Goal: Find contact information: Find contact information

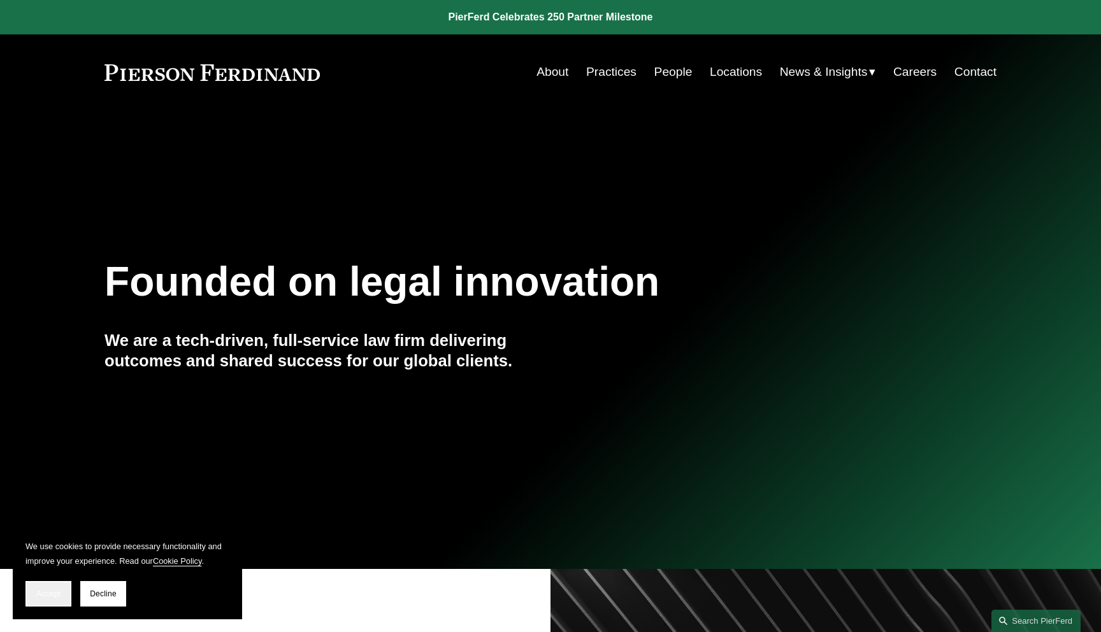
click at [41, 601] on button "Accept" at bounding box center [48, 593] width 46 height 25
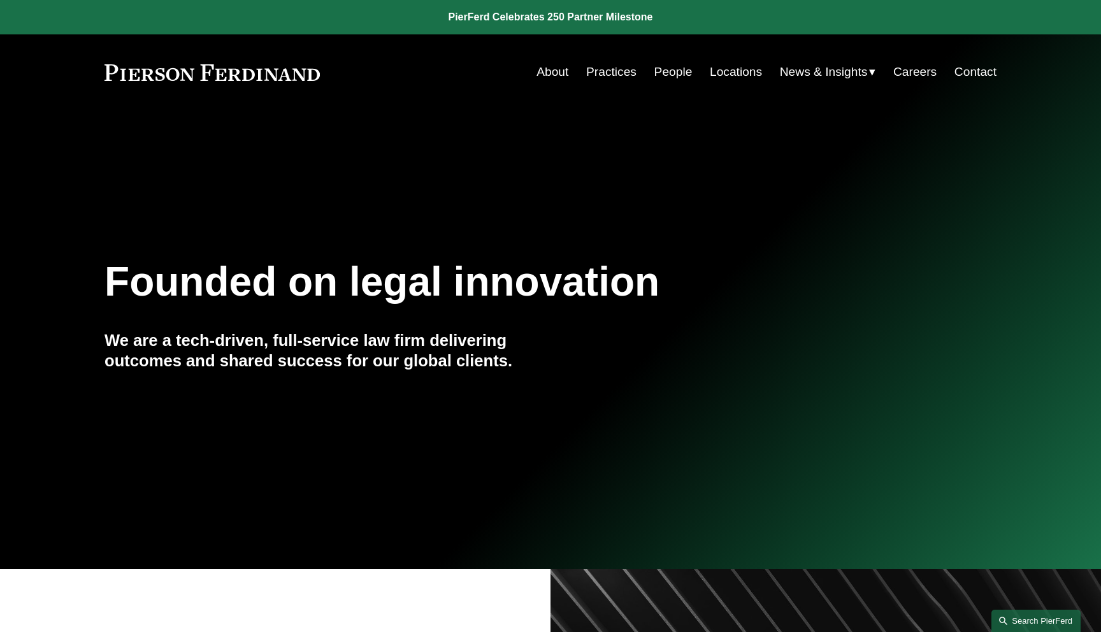
click at [1028, 615] on link "Search this site" at bounding box center [1035, 621] width 89 height 22
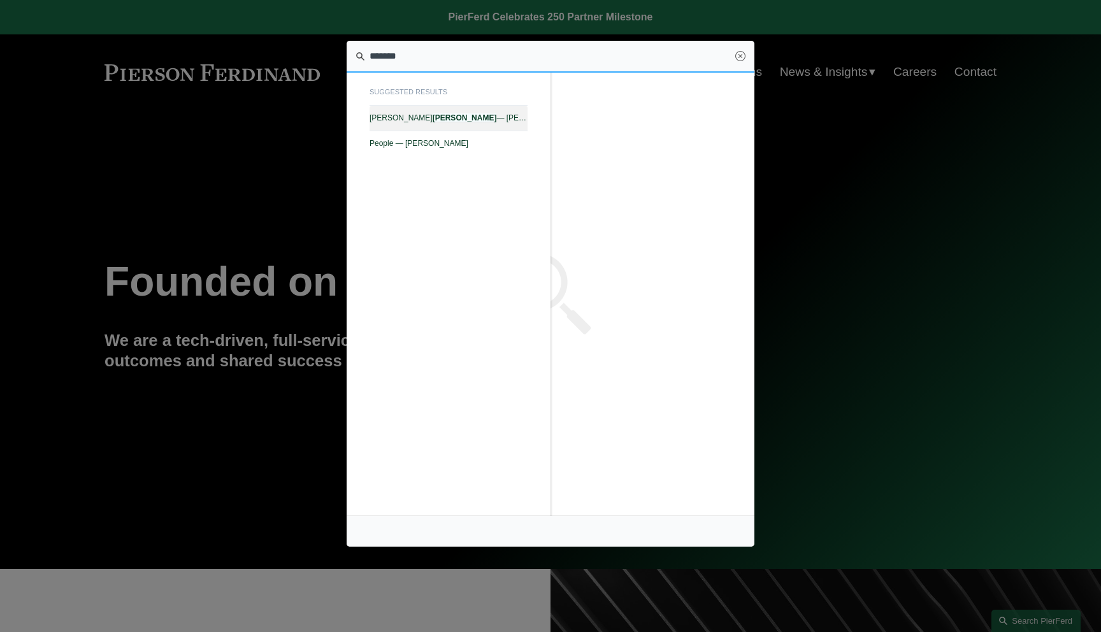
click at [465, 110] on link "[PERSON_NAME] — [PERSON_NAME] LLP" at bounding box center [448, 118] width 158 height 25
type input "*******"
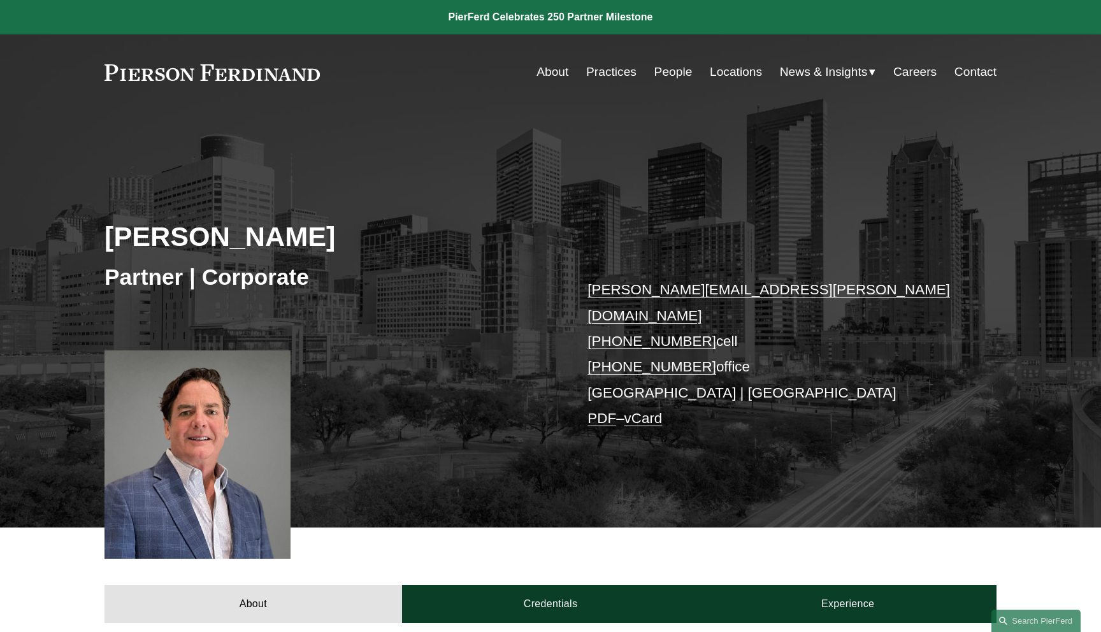
click at [589, 410] on link "PDF" at bounding box center [601, 418] width 29 height 16
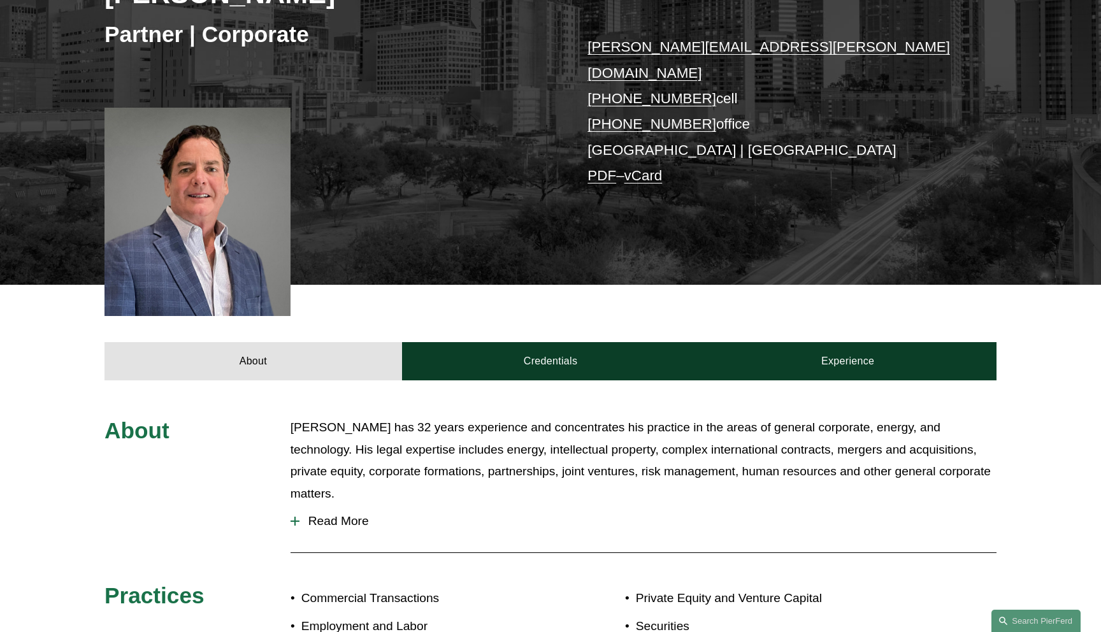
scroll to position [360, 0]
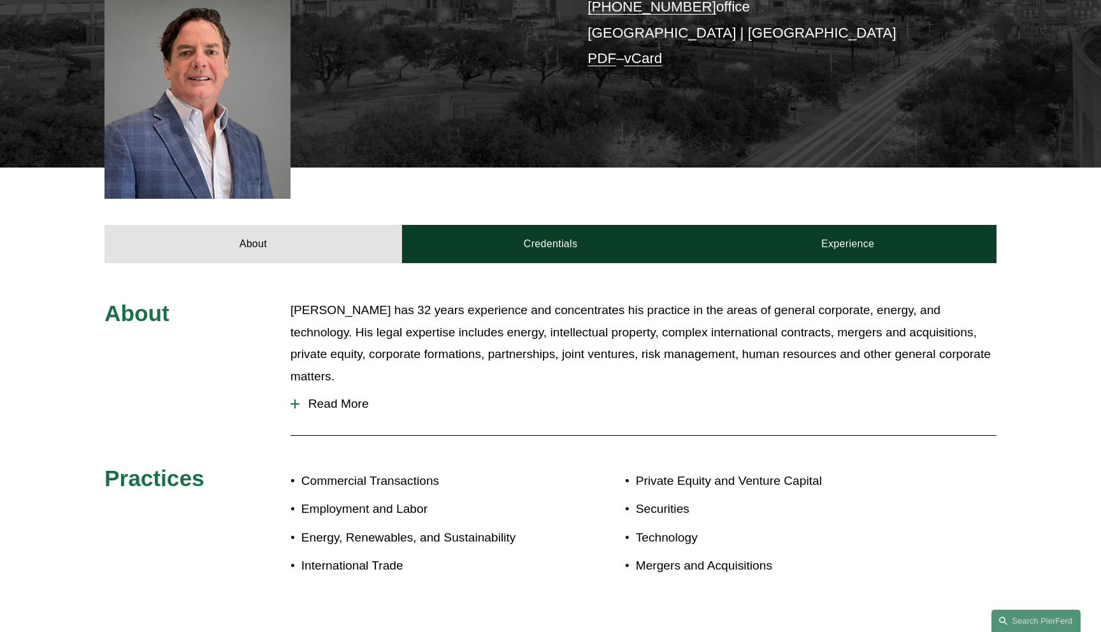
click at [329, 387] on button "Read More" at bounding box center [643, 403] width 706 height 33
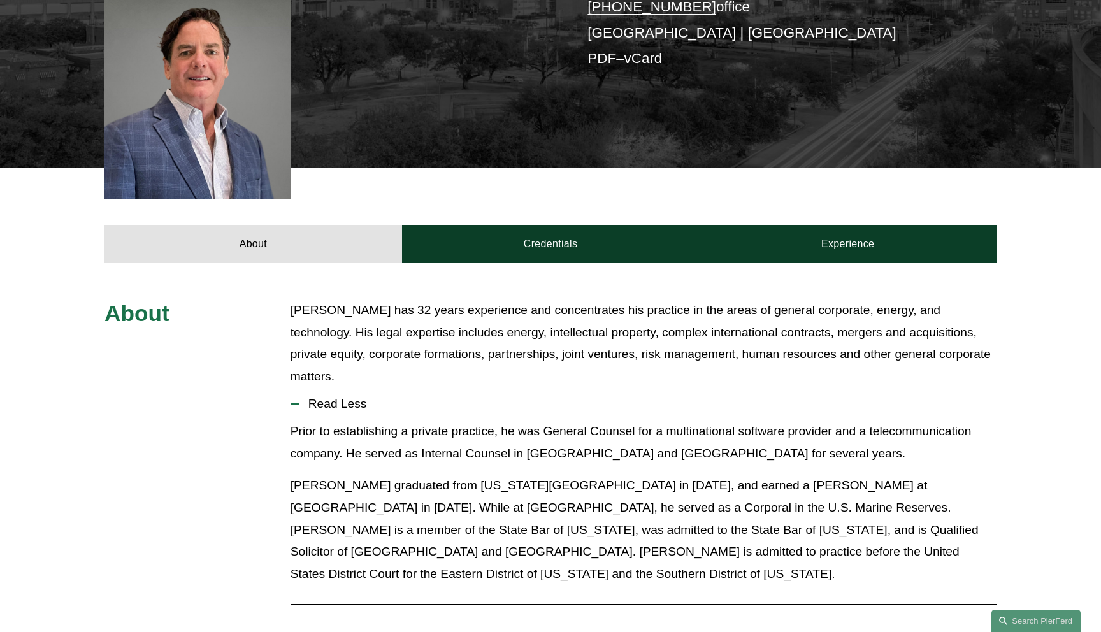
click at [329, 387] on button "Read Less" at bounding box center [643, 403] width 706 height 33
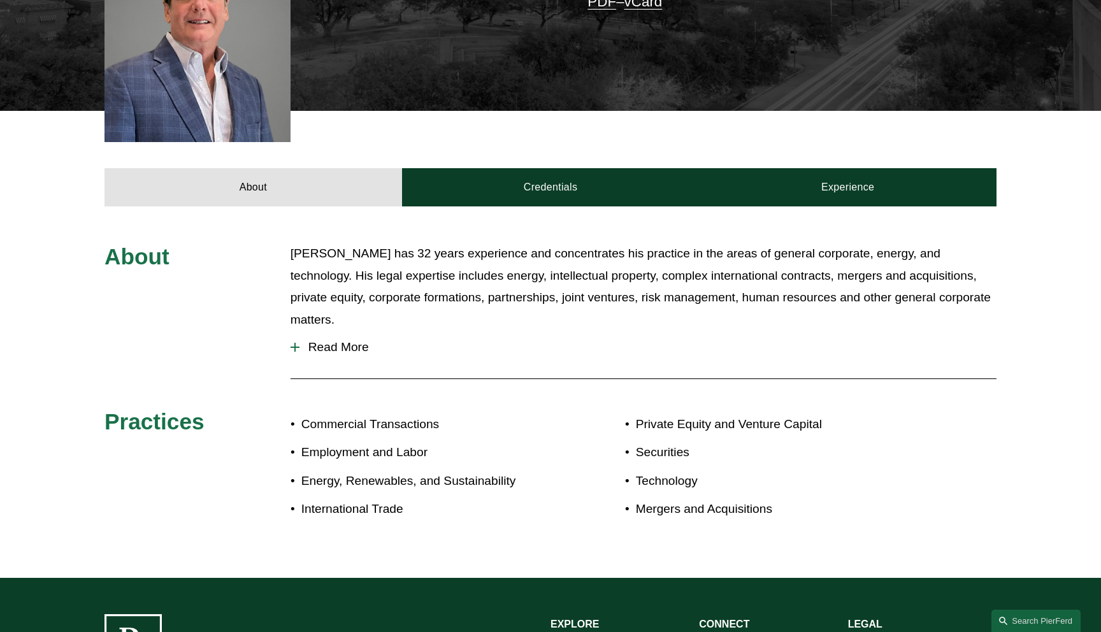
scroll to position [491, 0]
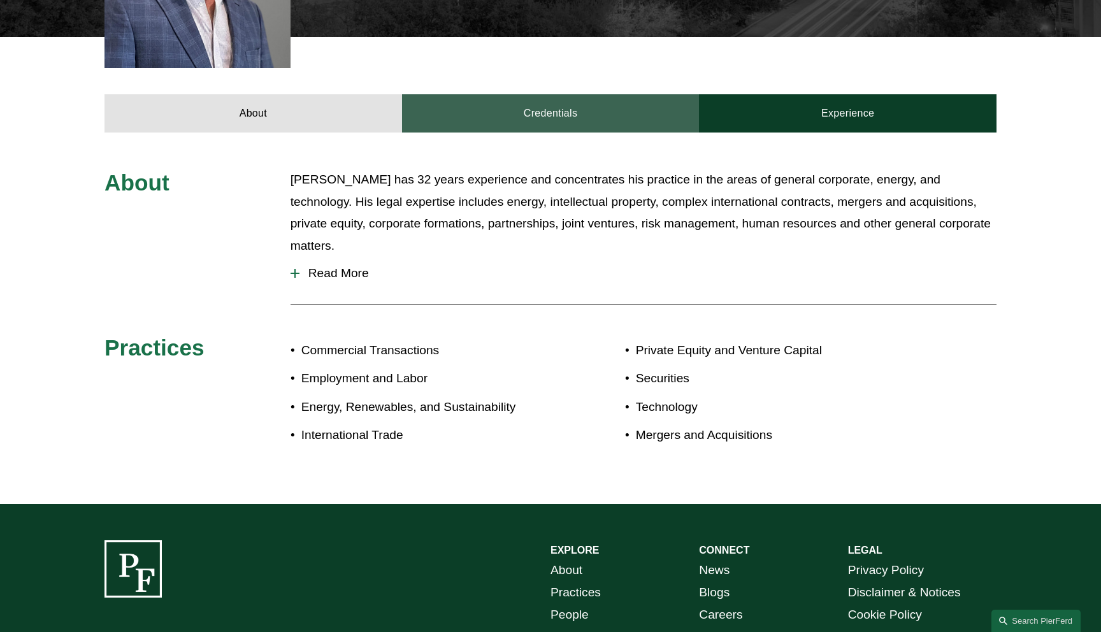
click at [555, 96] on link "Credentials" at bounding box center [550, 113] width 297 height 38
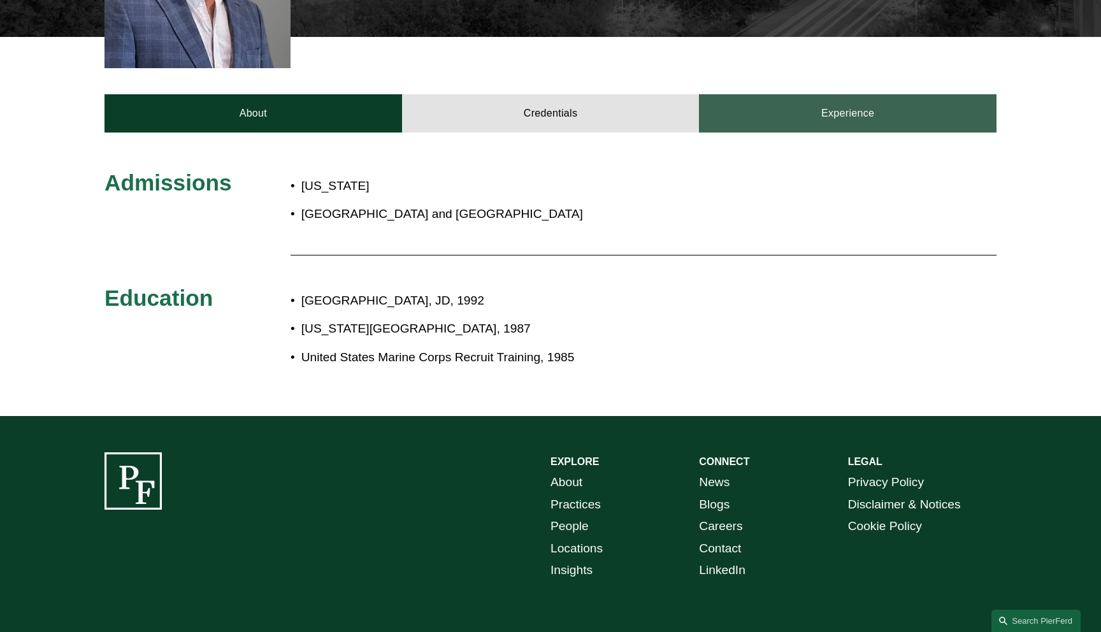
click at [809, 94] on link "Experience" at bounding box center [847, 113] width 297 height 38
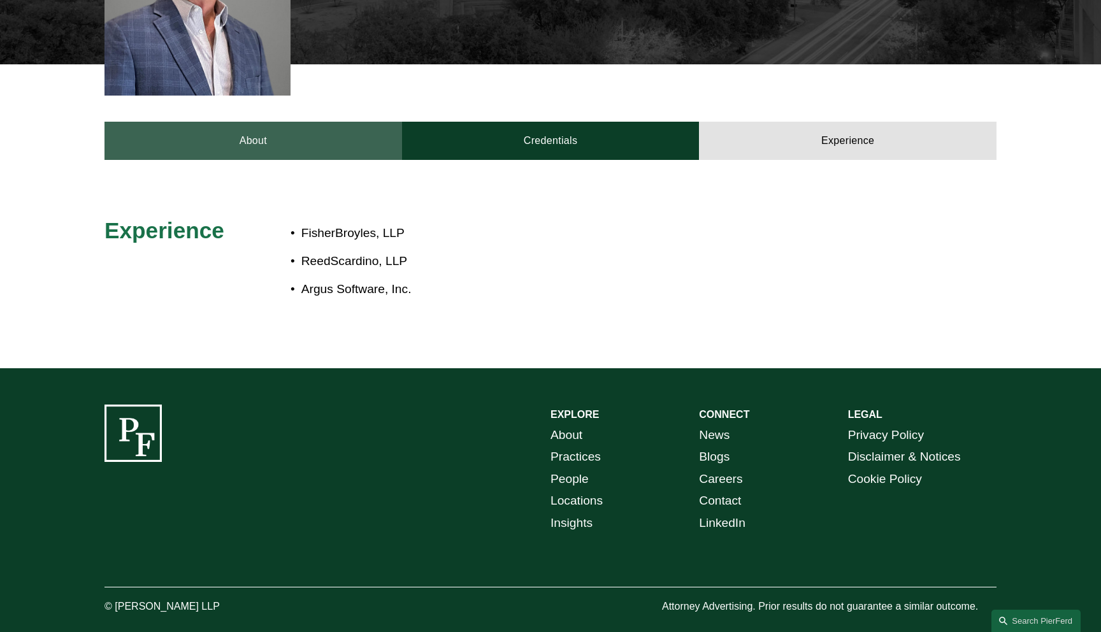
click at [243, 126] on link "About" at bounding box center [252, 141] width 297 height 38
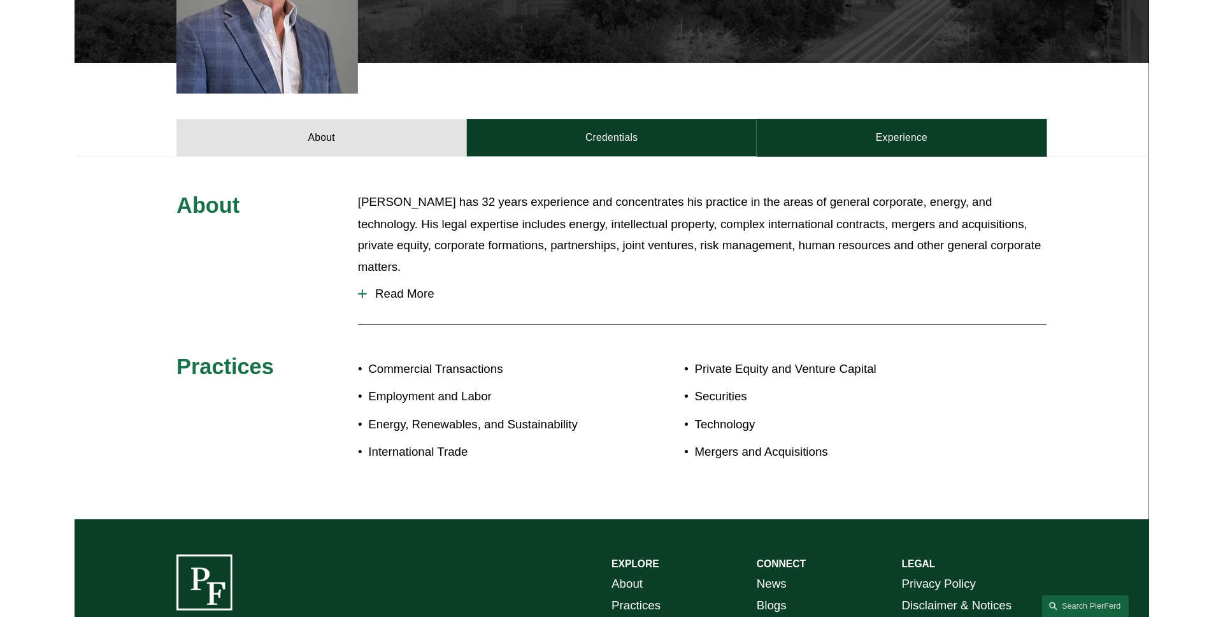
scroll to position [420, 0]
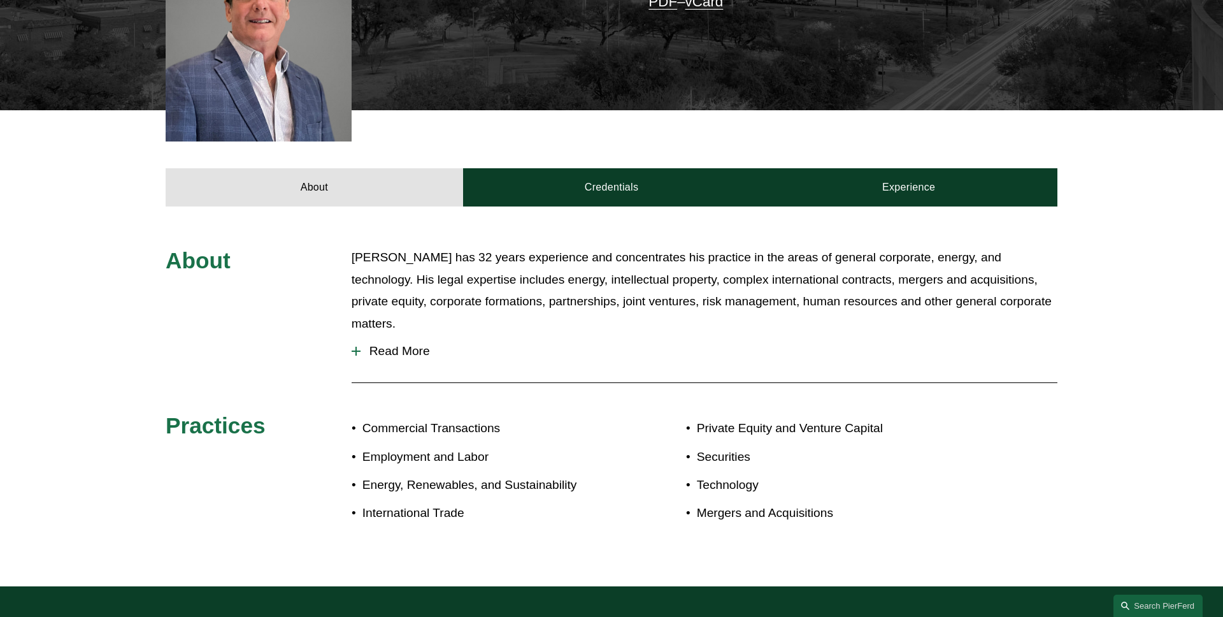
click at [508, 344] on span "Read More" at bounding box center [709, 351] width 697 height 14
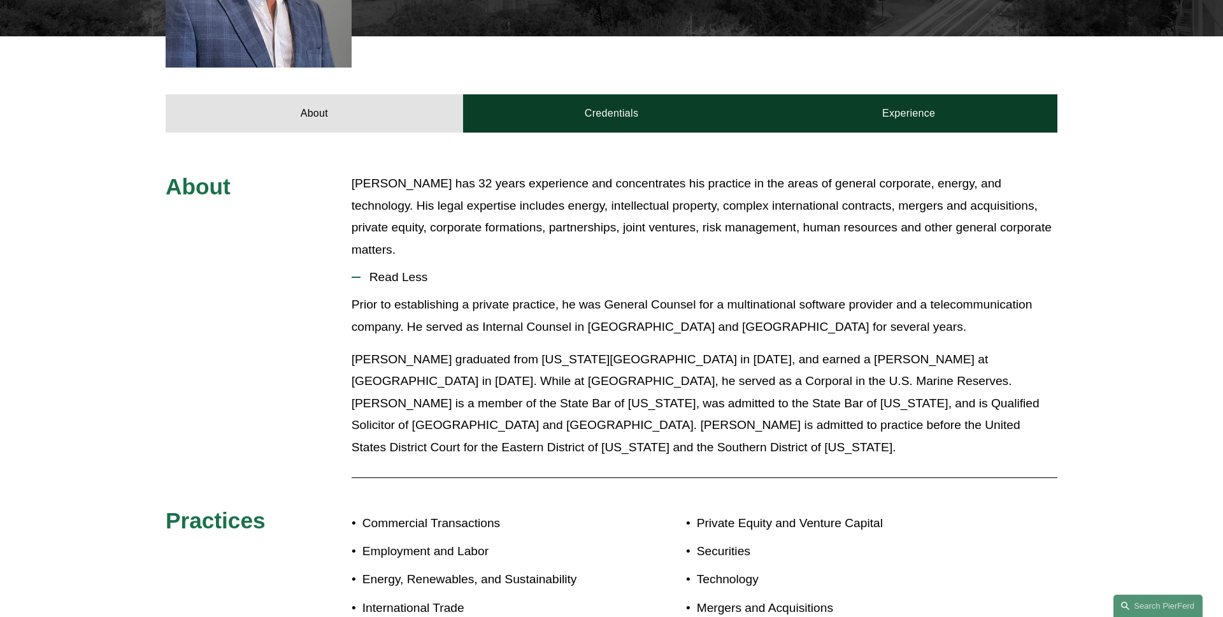
scroll to position [512, 0]
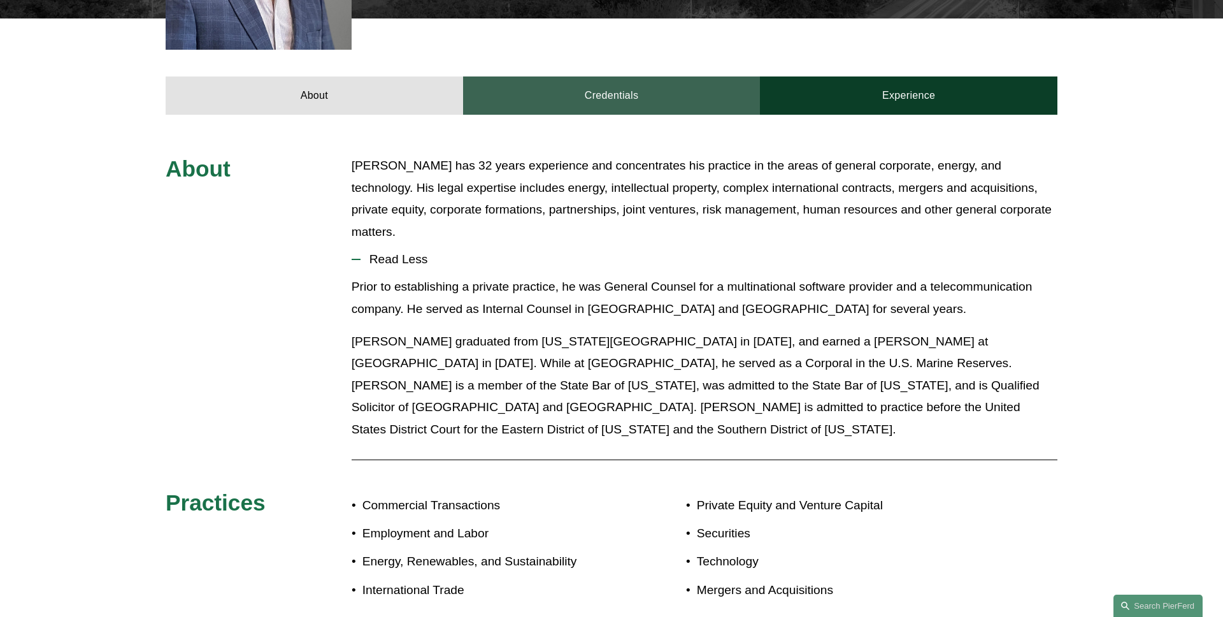
click at [573, 83] on link "Credentials" at bounding box center [611, 95] width 297 height 38
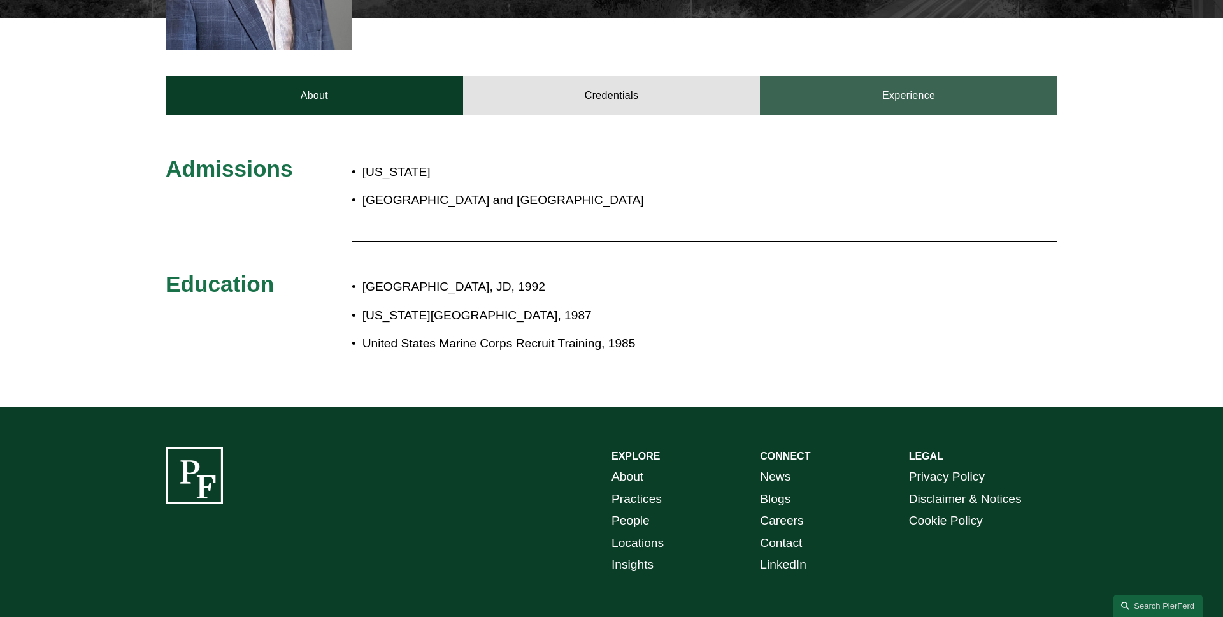
click at [857, 89] on link "Experience" at bounding box center [908, 95] width 297 height 38
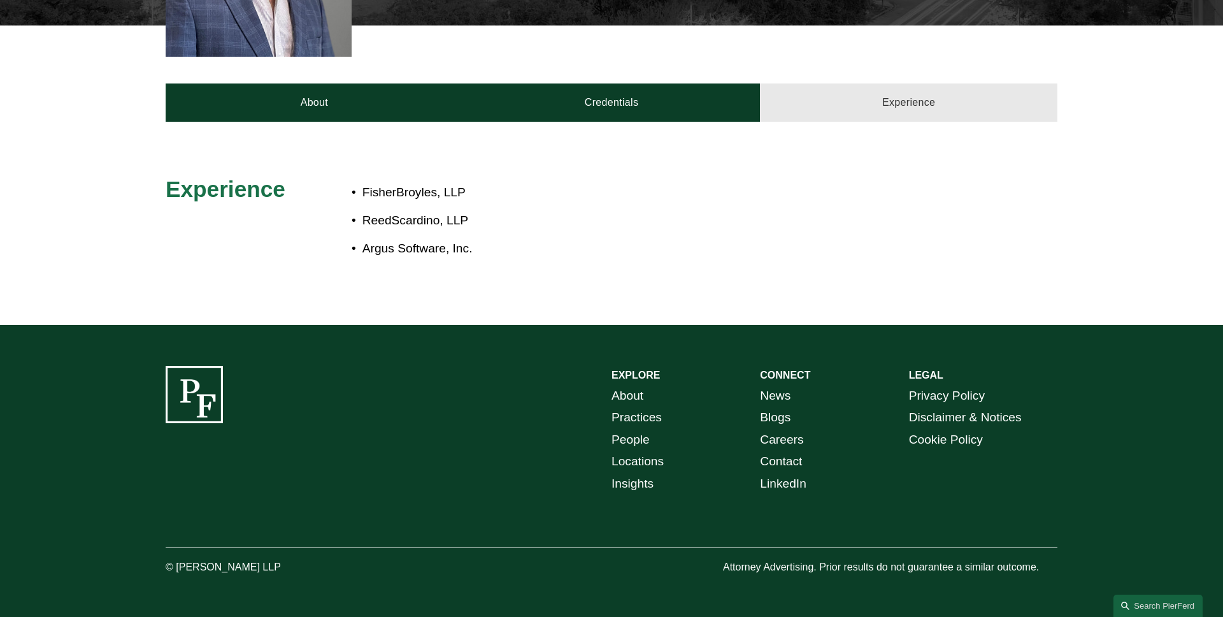
scroll to position [485, 0]
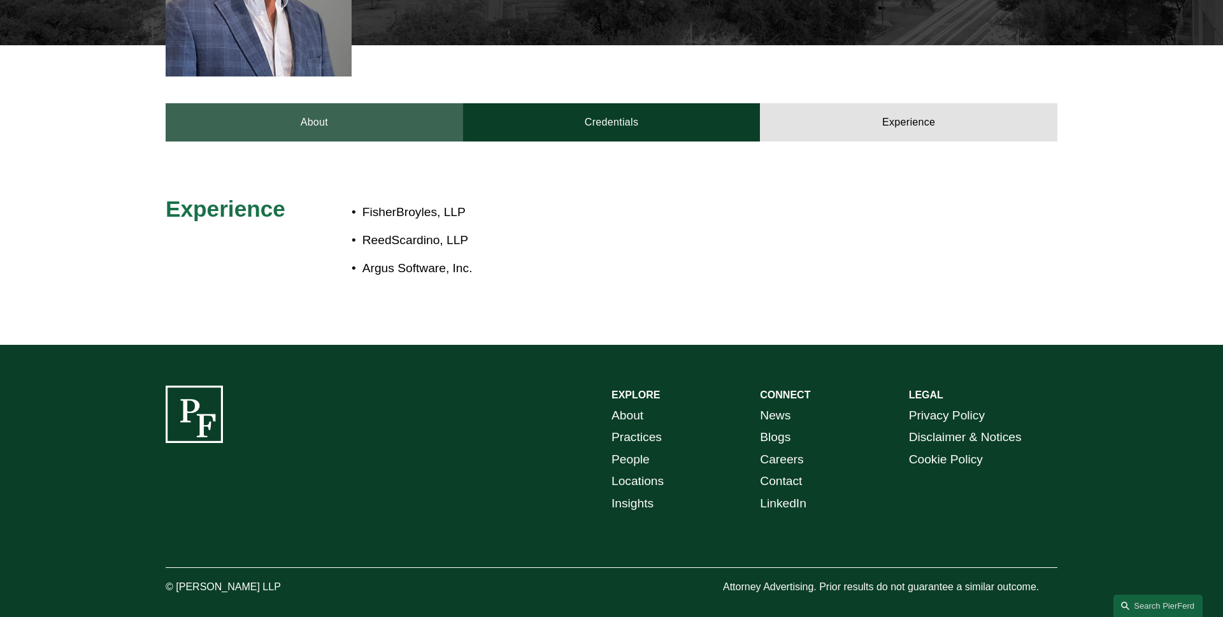
click at [239, 110] on link "About" at bounding box center [314, 122] width 297 height 38
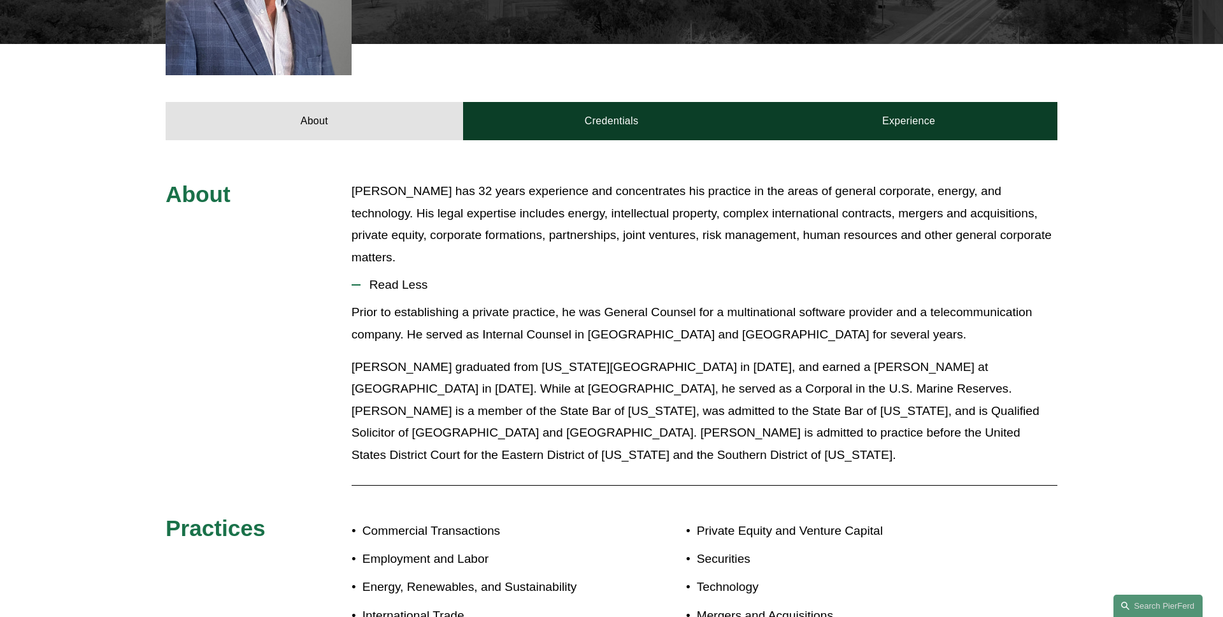
scroll to position [503, 0]
